Goal: Task Accomplishment & Management: Use online tool/utility

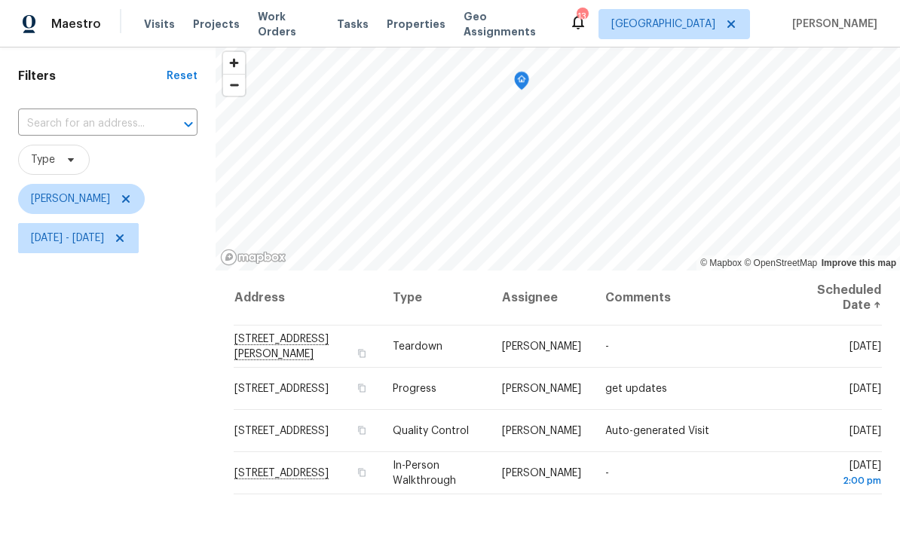
scroll to position [60, 0]
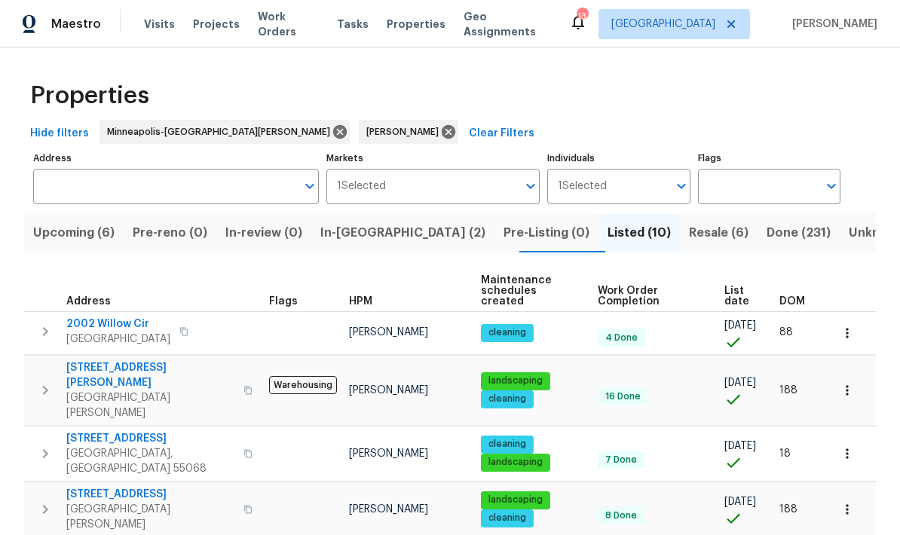
click at [78, 228] on span "Upcoming (6)" at bounding box center [73, 232] width 81 height 21
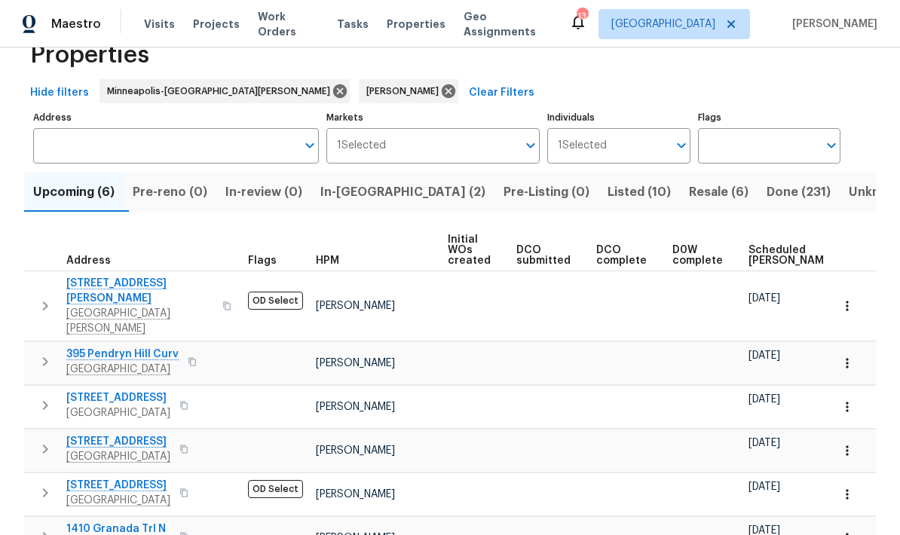
scroll to position [40, 0]
click at [762, 259] on span "Scheduled COE" at bounding box center [790, 256] width 85 height 21
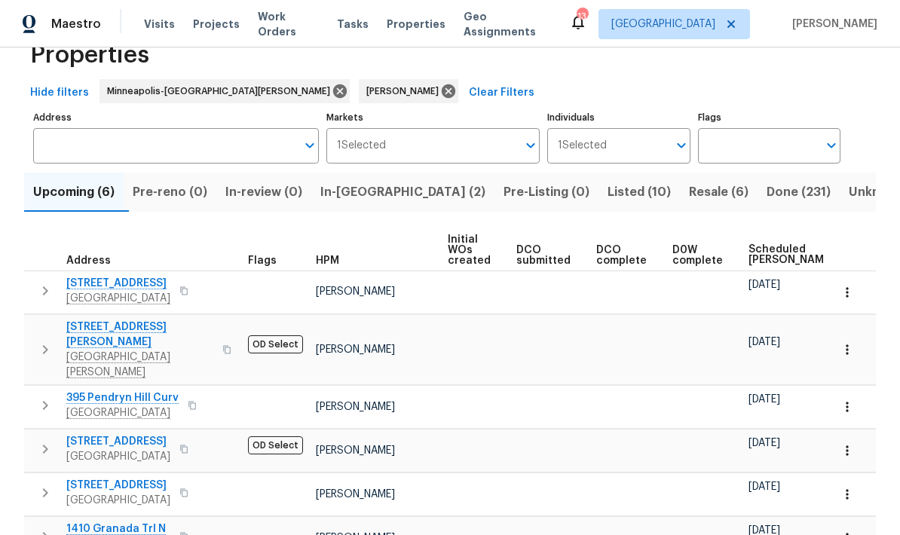
scroll to position [40, 0]
click at [43, 300] on icon "button" at bounding box center [45, 292] width 18 height 18
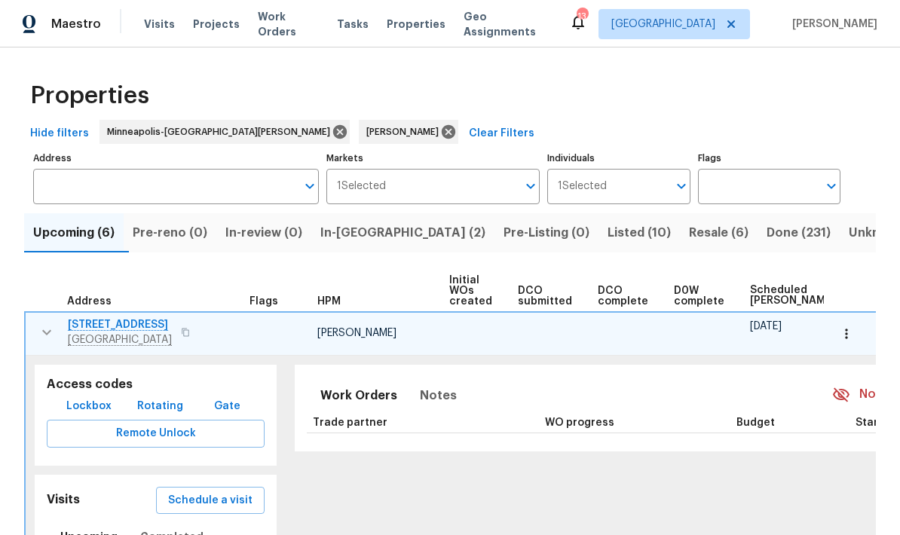
scroll to position [0, 0]
click at [847, 341] on icon "button" at bounding box center [846, 333] width 15 height 15
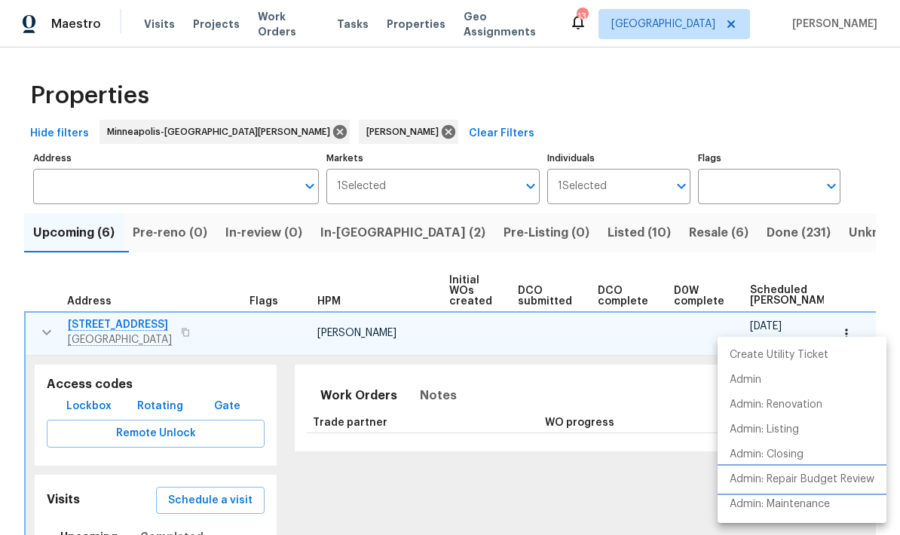
click at [816, 483] on p "Admin: Repair Budget Review" at bounding box center [802, 480] width 145 height 16
click at [47, 337] on div at bounding box center [450, 267] width 900 height 535
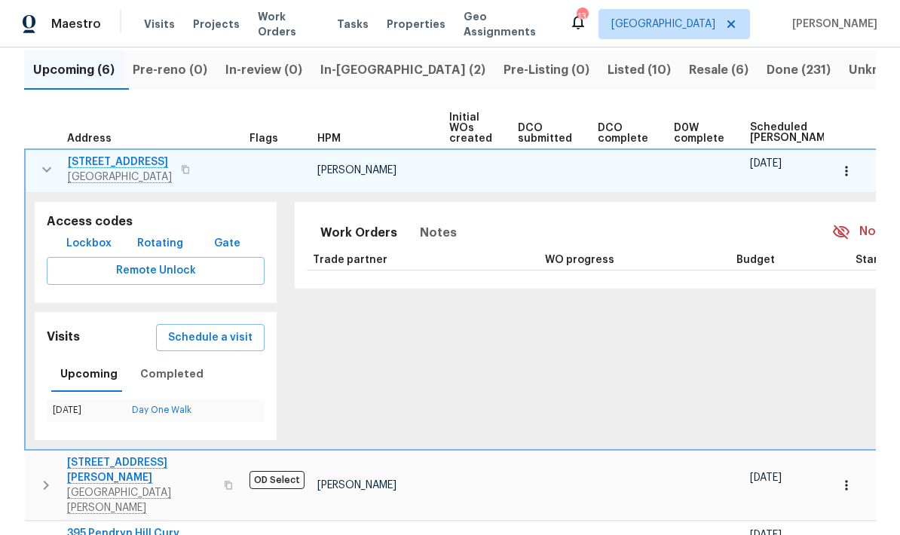
scroll to position [159, 0]
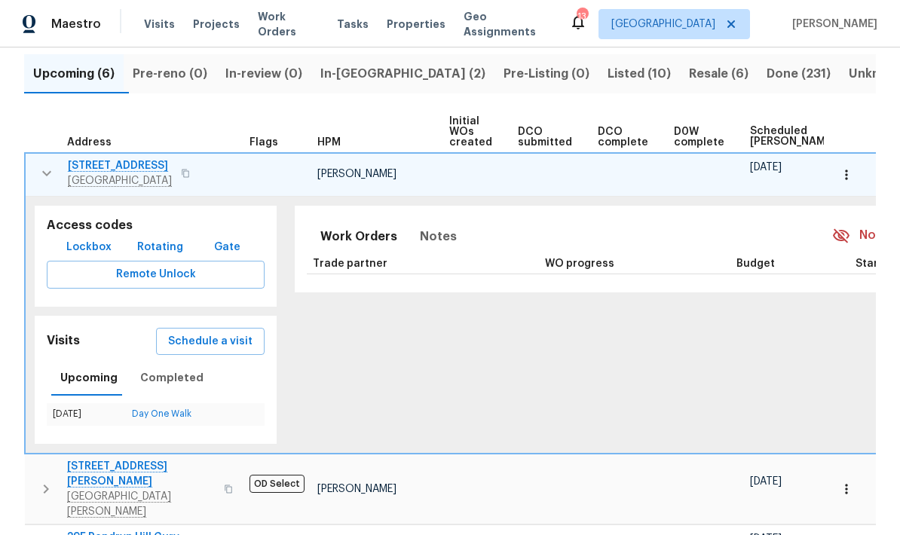
click at [235, 341] on span "Schedule a visit" at bounding box center [210, 341] width 84 height 19
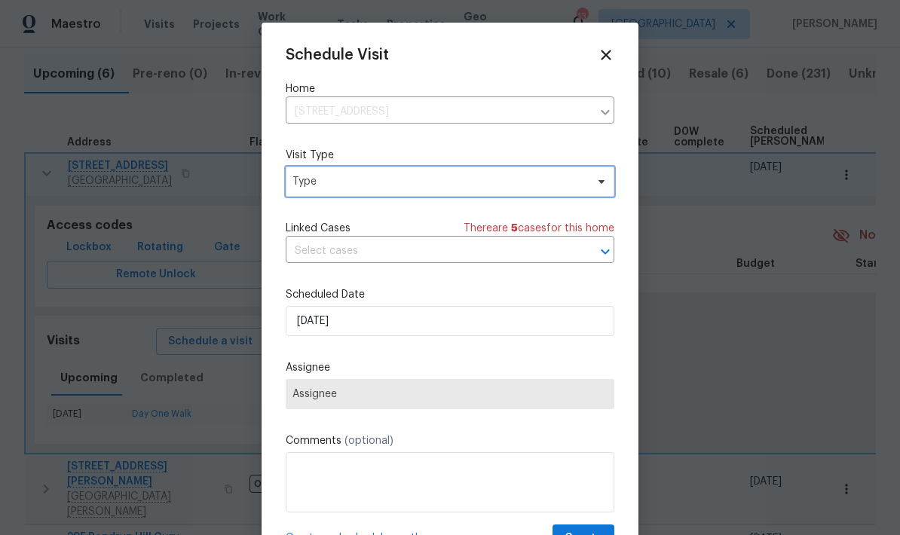
click at [582, 197] on span "Type" at bounding box center [450, 182] width 329 height 30
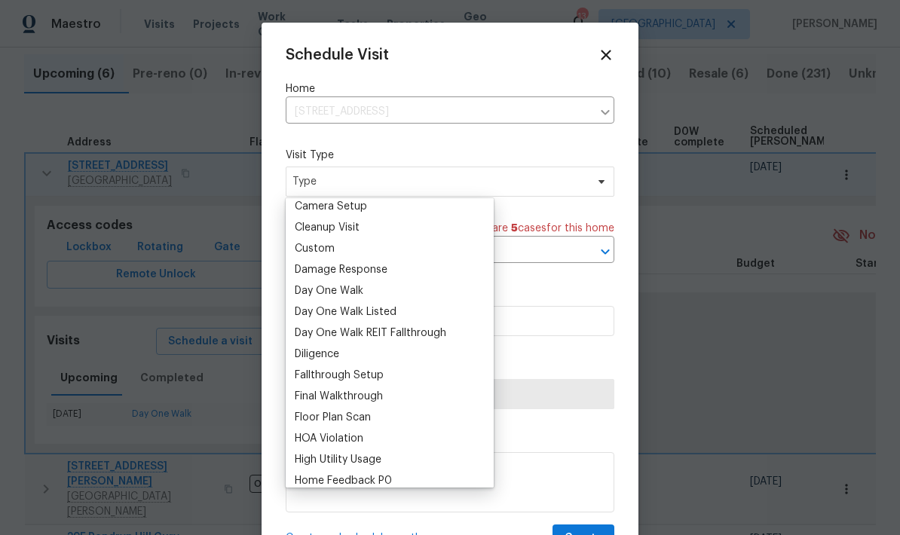
scroll to position [0, 0]
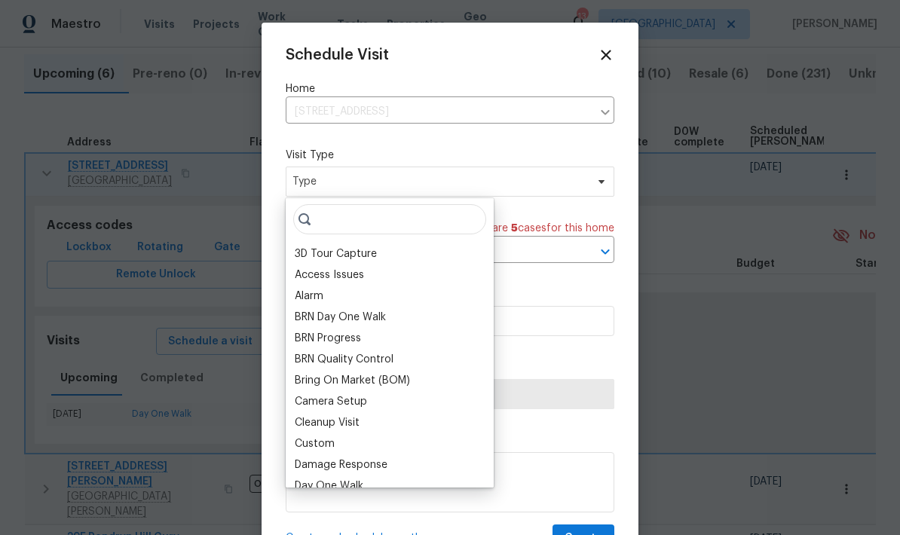
click at [338, 357] on div "BRN Quality Control" at bounding box center [344, 359] width 99 height 15
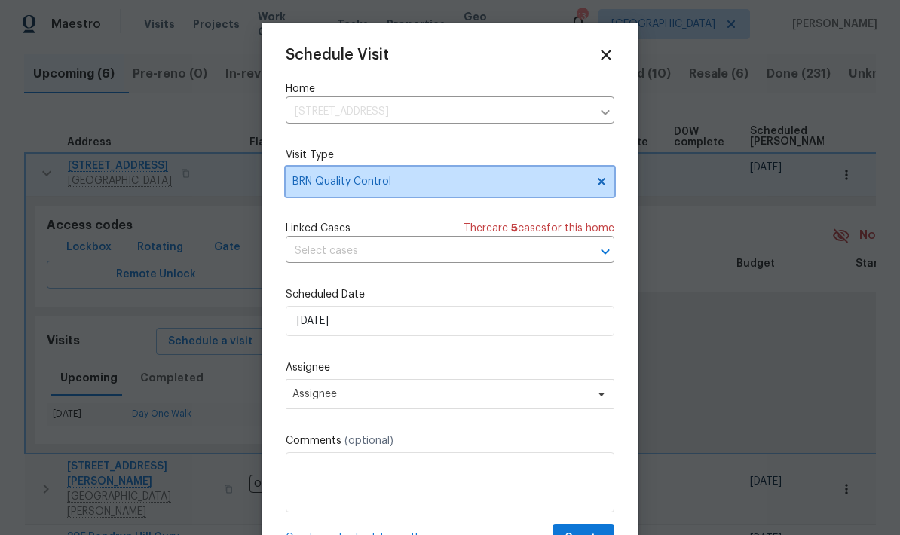
click at [589, 188] on span "BRN Quality Control" at bounding box center [450, 182] width 329 height 30
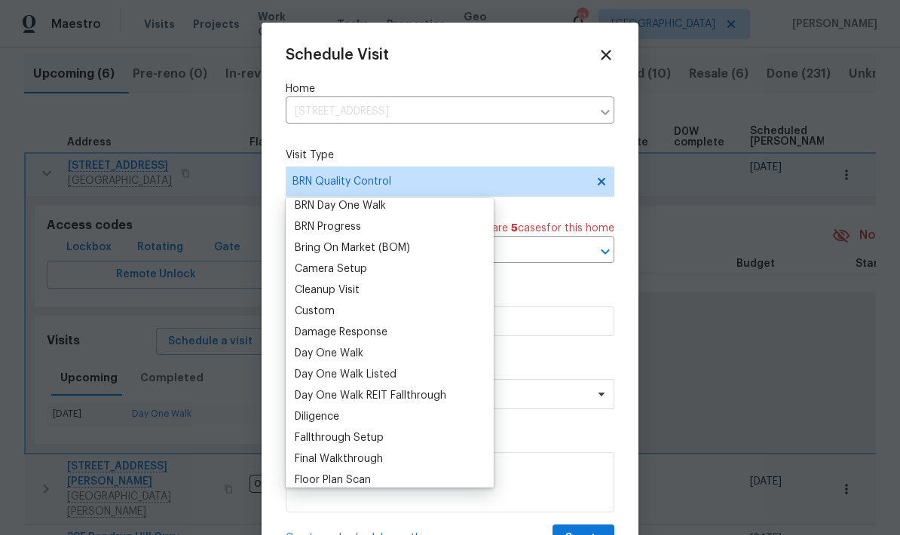
scroll to position [164, 0]
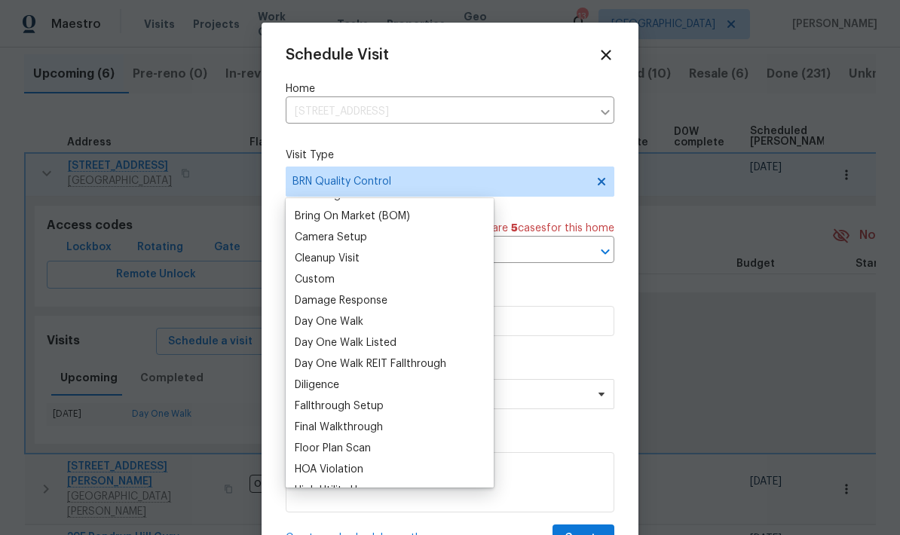
click at [327, 386] on div "Diligence" at bounding box center [317, 385] width 44 height 15
type input "08/25/2025 8:06 am"
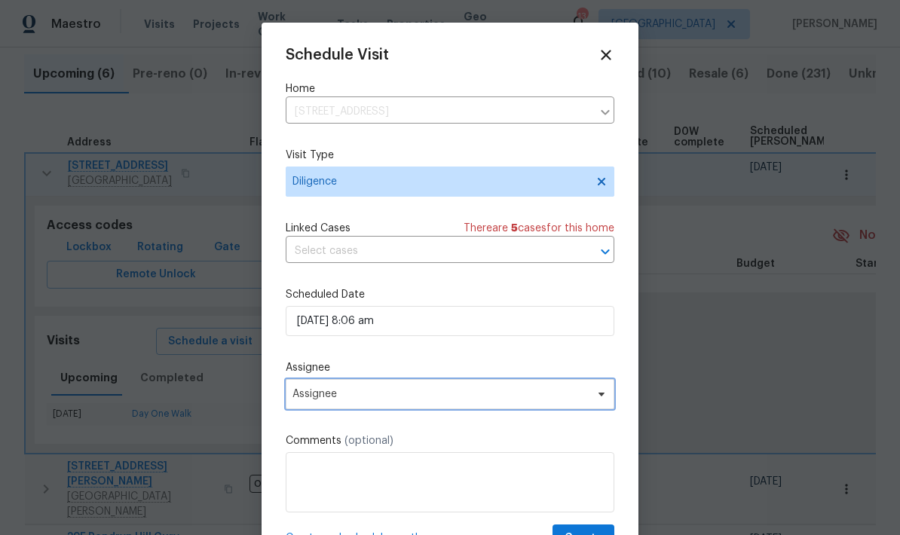
click at [603, 400] on icon at bounding box center [601, 394] width 12 height 12
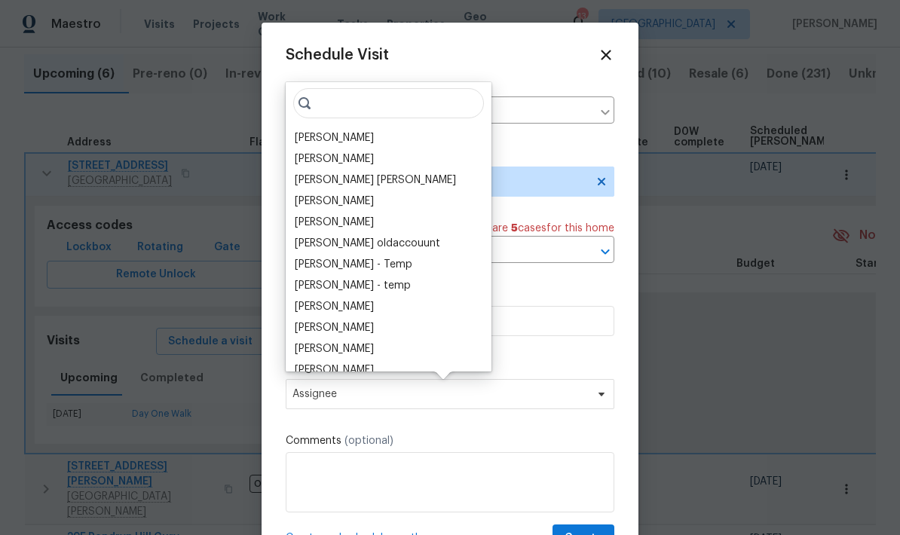
click at [347, 134] on div "[PERSON_NAME]" at bounding box center [334, 137] width 79 height 15
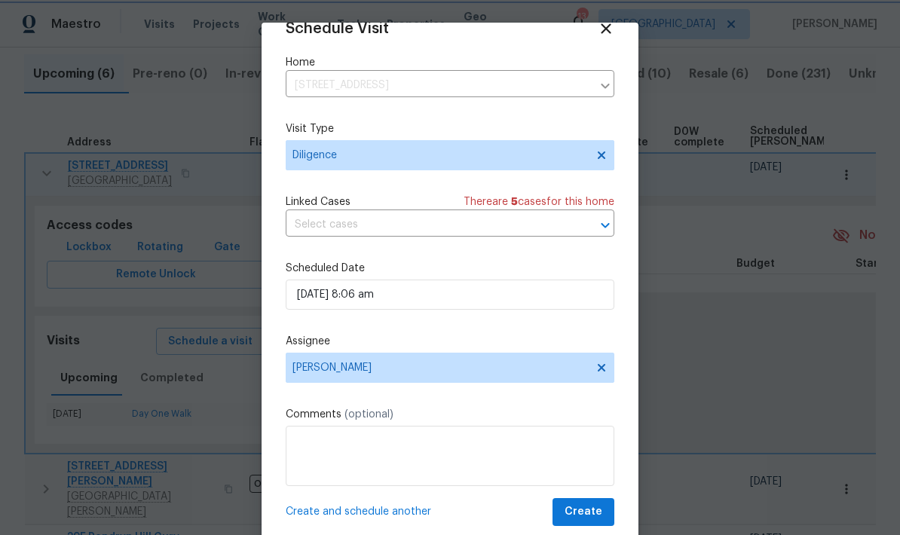
scroll to position [29, 0]
click at [522, 457] on textarea at bounding box center [450, 456] width 329 height 60
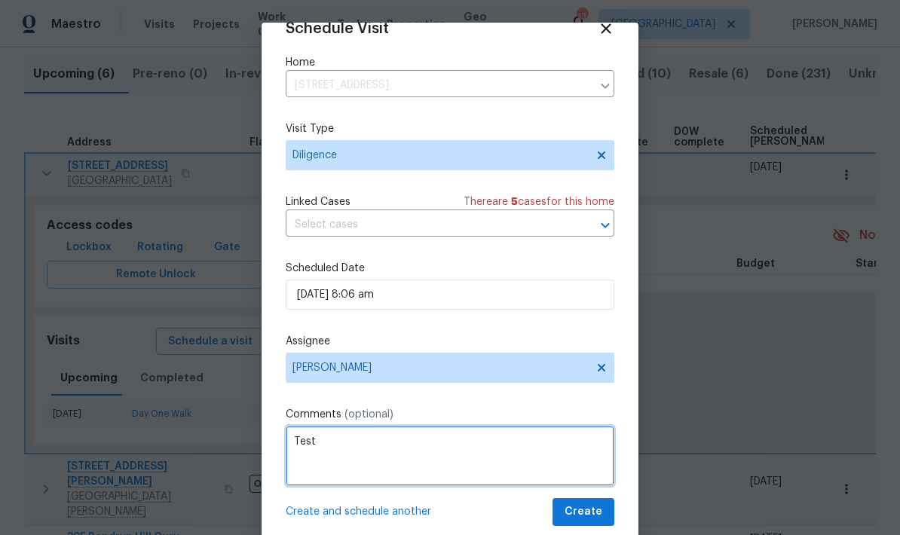
type textarea "Test"
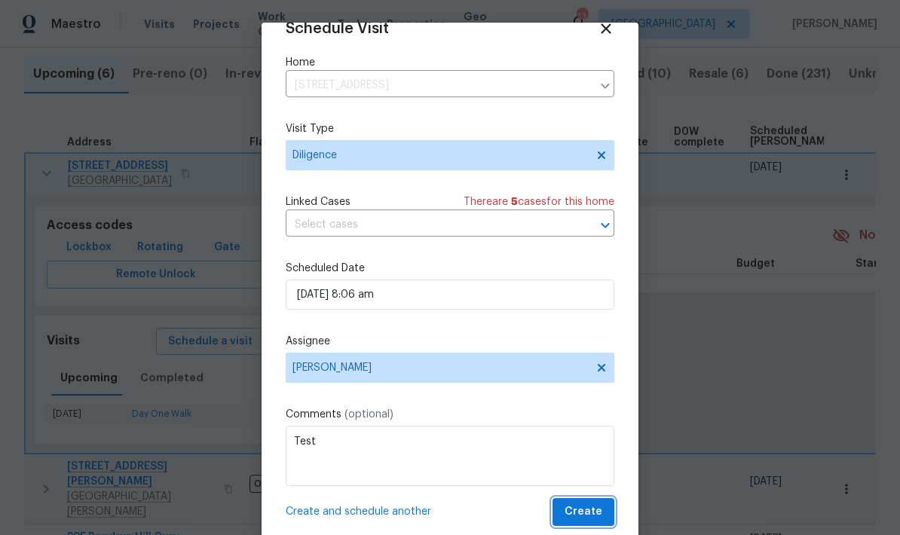
click at [604, 503] on button "Create" at bounding box center [583, 512] width 62 height 28
